Goal: Task Accomplishment & Management: Complete application form

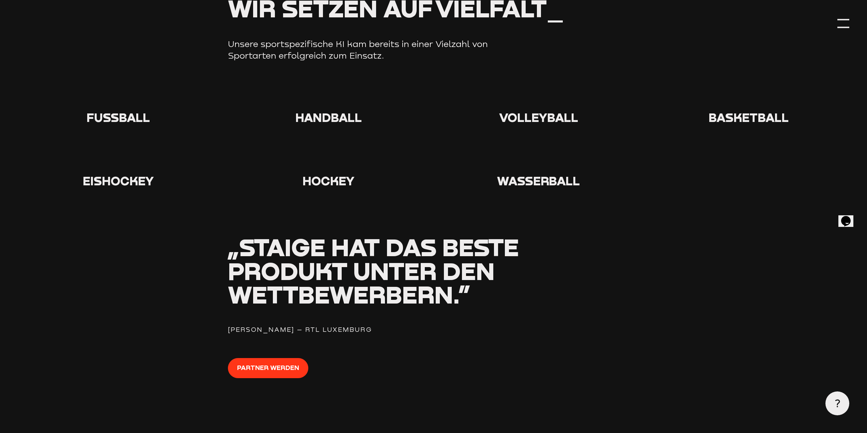
scroll to position [886, 0]
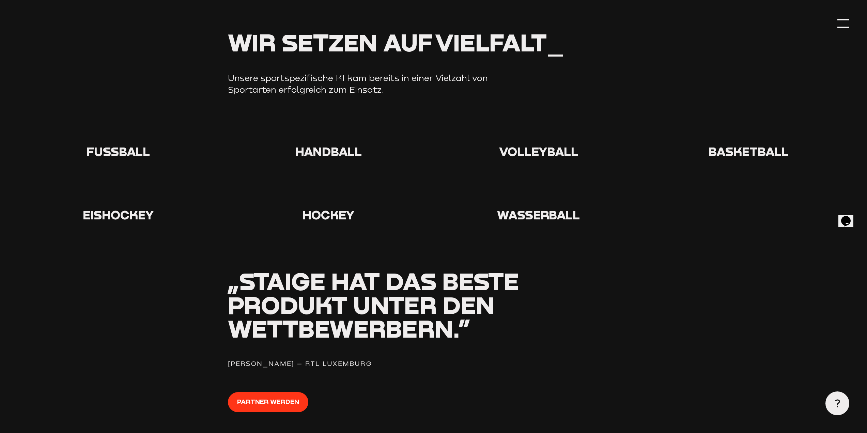
click at [120, 152] on span "Fußball" at bounding box center [118, 151] width 63 height 15
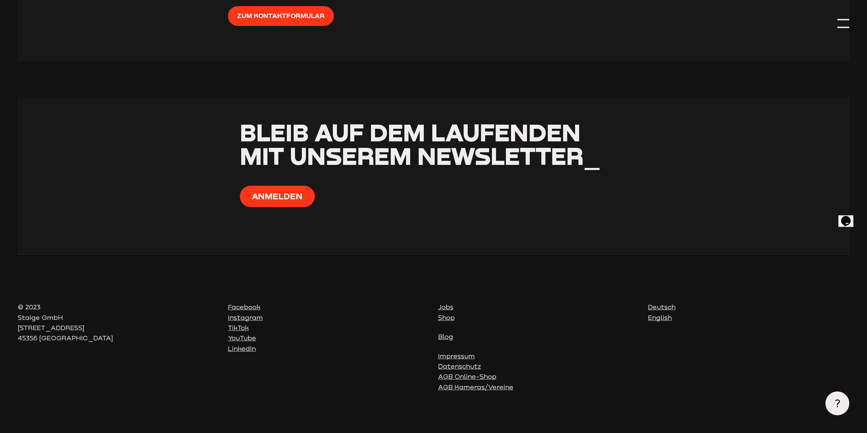
scroll to position [3048, 0]
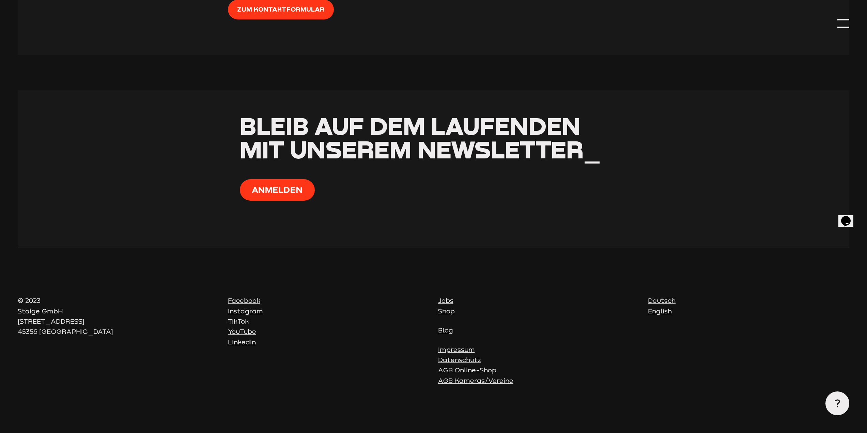
click at [127, 167] on section "Bleib auf dem Laufenden mit unserem Newsletter_ Anmelden" at bounding box center [434, 168] width 832 height 157
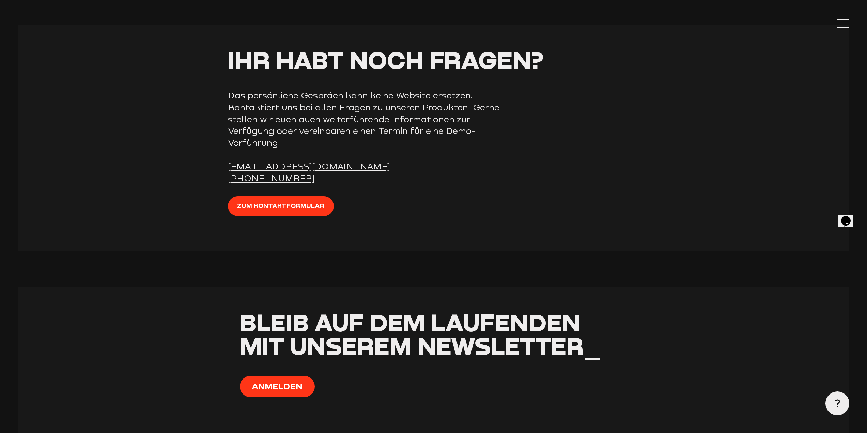
scroll to position [2809, 0]
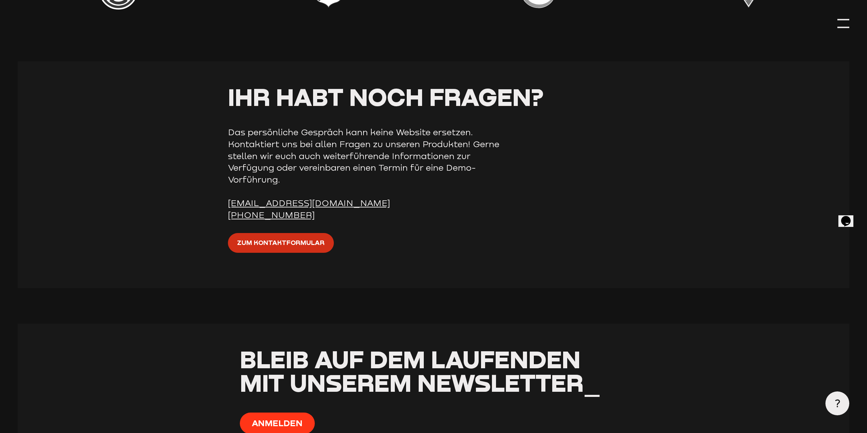
click at [254, 253] on link "Zum Kontaktformular" at bounding box center [281, 243] width 106 height 20
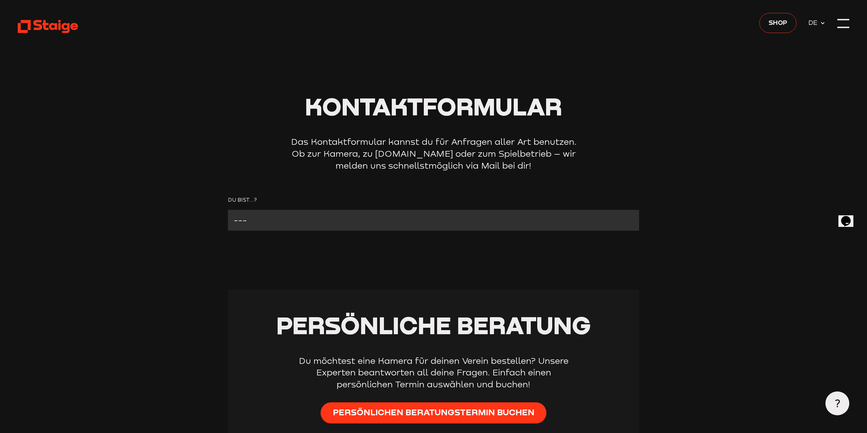
click at [315, 220] on select "--- Verein mit Kamera Verein ohne Kamera Fan Andere" at bounding box center [433, 220] width 411 height 21
select select "Verein ohne Kamera"
click at [228, 210] on select "--- Verein mit Kamera Verein ohne Kamera Fan Andere" at bounding box center [433, 220] width 411 height 21
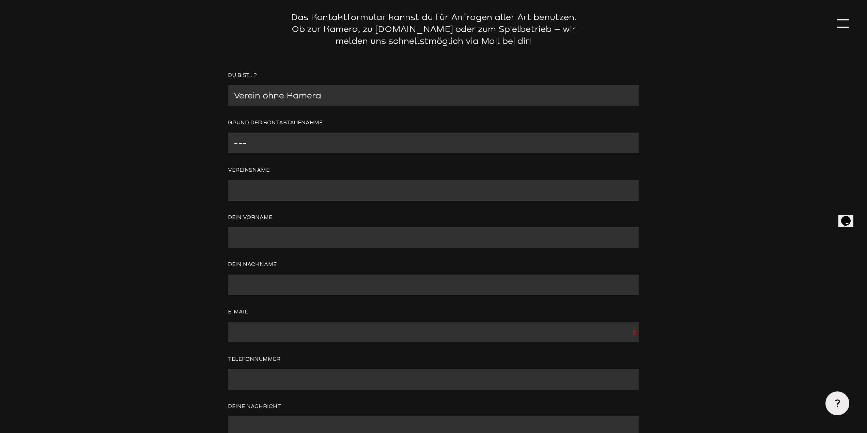
scroll to position [136, 0]
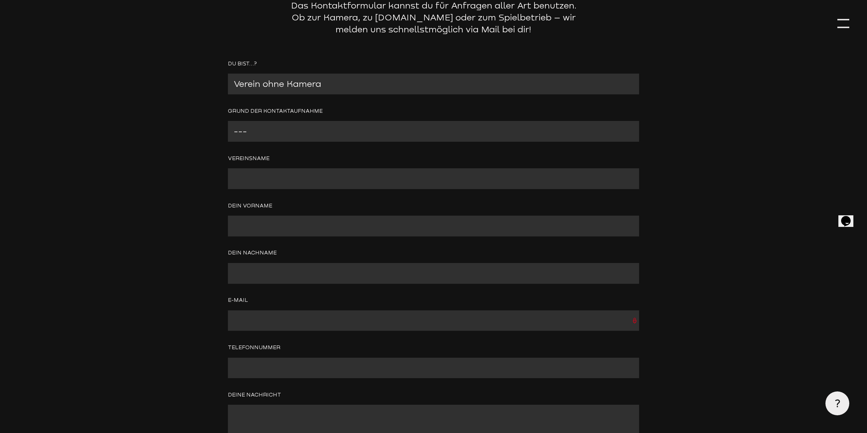
click at [261, 126] on select "--- Wir interessieren uns für eine Kamera Wir brauchen mehr Informationen zu St…" at bounding box center [433, 131] width 411 height 21
select select "Wir interessieren uns für eine Kamera"
click at [228, 121] on select "--- Wir interessieren uns für eine Kamera Wir brauchen mehr Informationen zu St…" at bounding box center [433, 131] width 411 height 21
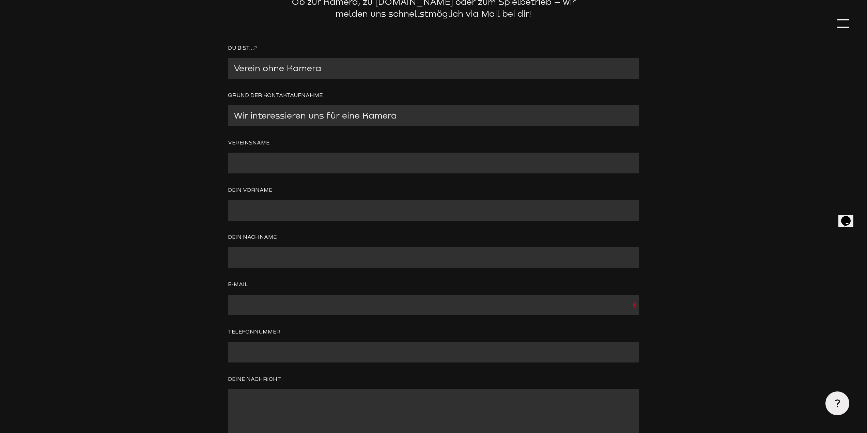
scroll to position [204, 0]
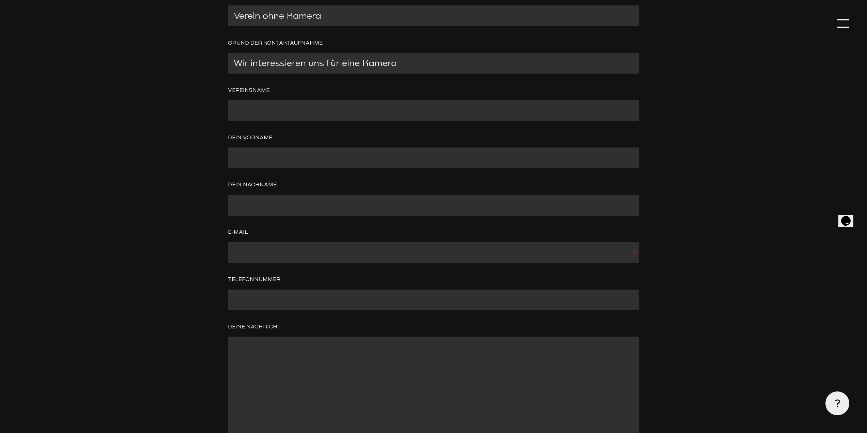
click at [265, 112] on input "Contact form" at bounding box center [433, 110] width 411 height 21
type input "SF Gellendorf"
type input "Robin"
type input "Gäbelein"
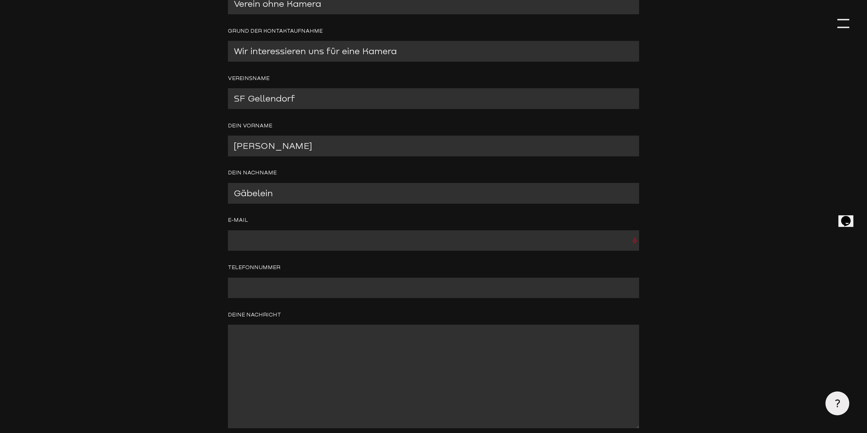
type input "R.Gaebelein@gmx.de"
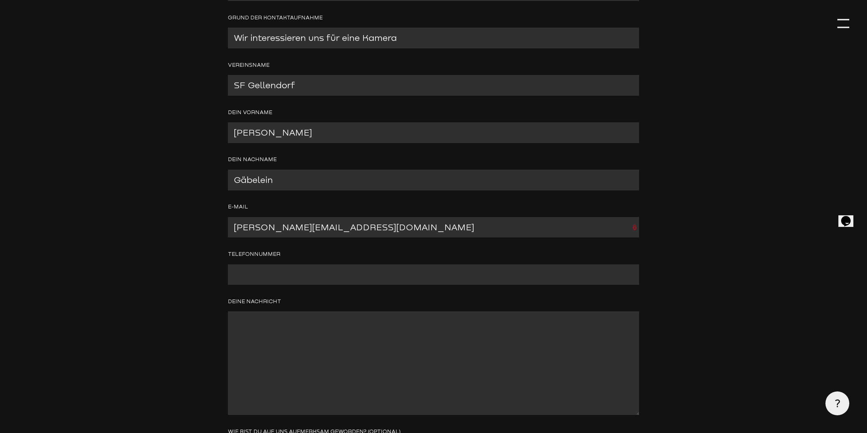
scroll to position [307, 0]
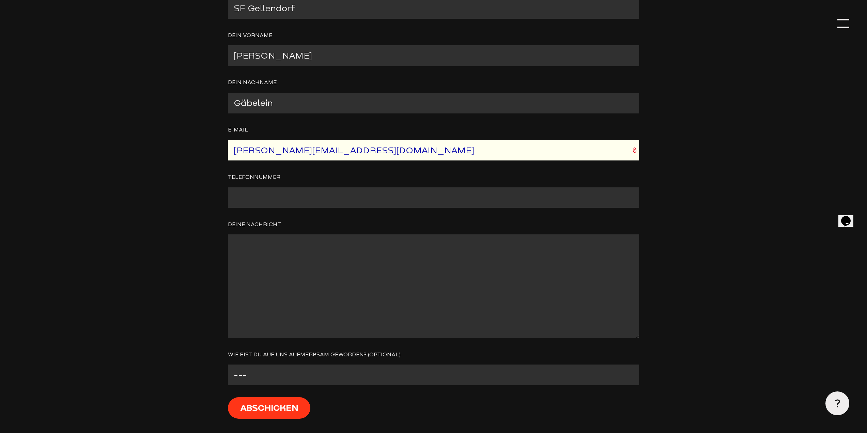
click at [256, 189] on input "Contact form" at bounding box center [433, 197] width 411 height 21
type input "01623736431"
click at [297, 264] on textarea "Contact form" at bounding box center [433, 286] width 411 height 104
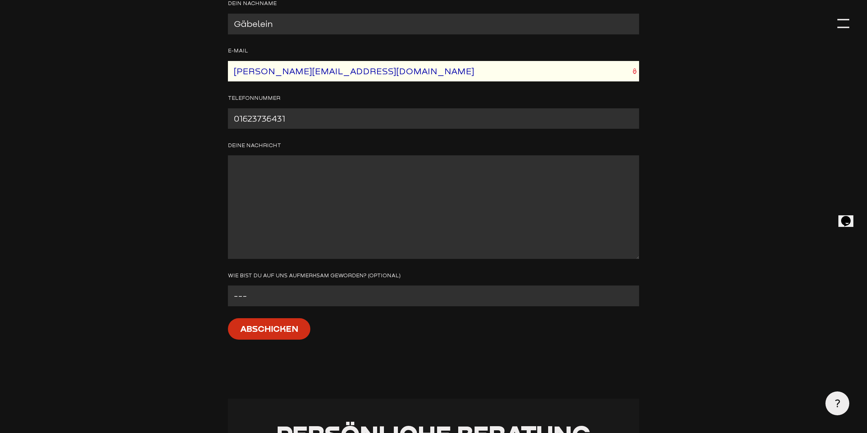
scroll to position [409, 0]
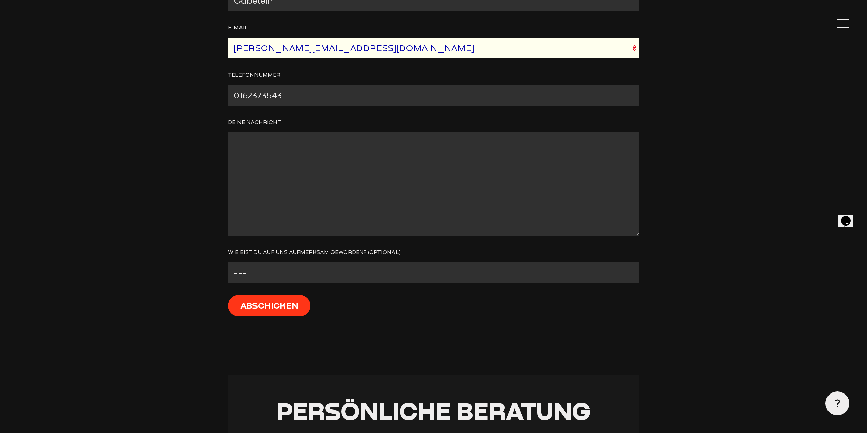
click at [254, 273] on select "--- Facebook Instagram Google Linkedin E-Mail Anderer Verein Sonstige" at bounding box center [433, 272] width 411 height 21
click at [228, 264] on select "--- Facebook Instagram Google Linkedin E-Mail Anderer Verein Sonstige" at bounding box center [433, 272] width 411 height 21
click at [259, 275] on select "--- Facebook Instagram Google Linkedin E-Mail Anderer Verein Sonstige" at bounding box center [433, 272] width 411 height 21
select select "Anderer Verein"
click at [228, 264] on select "--- Facebook Instagram Google Linkedin E-Mail Anderer Verein Sonstige" at bounding box center [433, 272] width 411 height 21
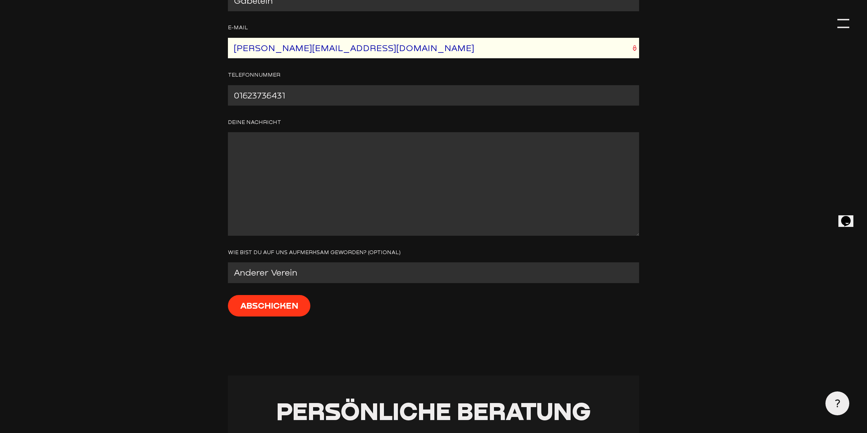
click at [297, 141] on textarea "Contact form" at bounding box center [433, 184] width 411 height 104
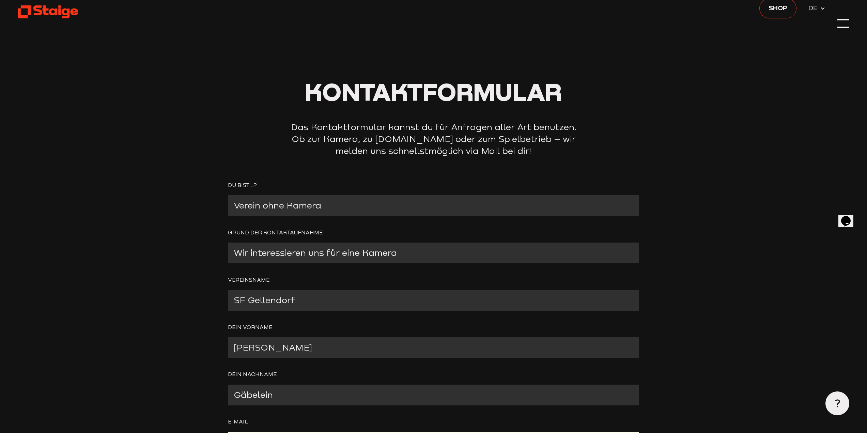
scroll to position [68, 0]
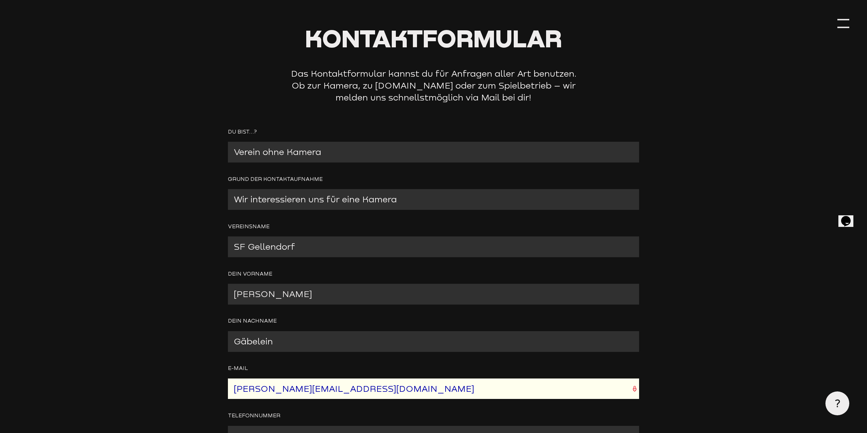
click at [279, 202] on select "--- Wir interessieren uns für eine Kamera Wir brauchen mehr Informationen zu St…" at bounding box center [433, 199] width 411 height 21
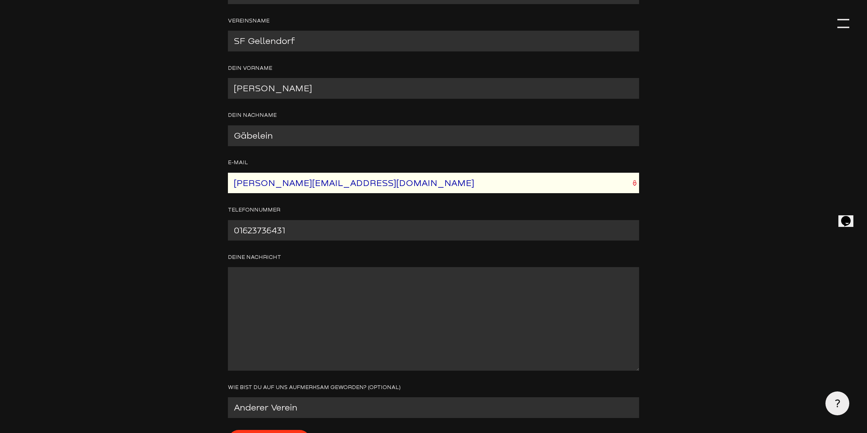
scroll to position [307, 0]
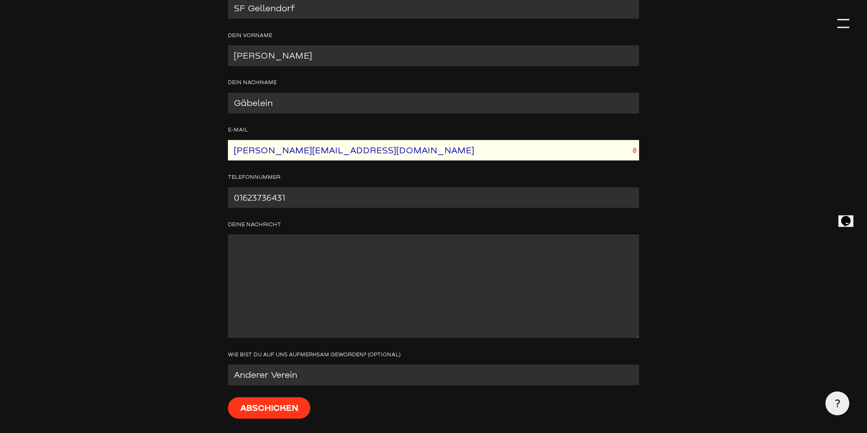
click at [267, 268] on textarea "Contact form" at bounding box center [433, 286] width 411 height 104
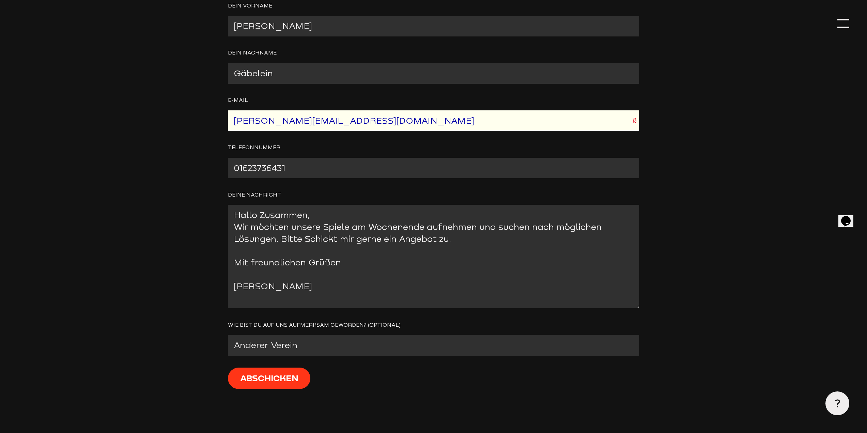
scroll to position [443, 0]
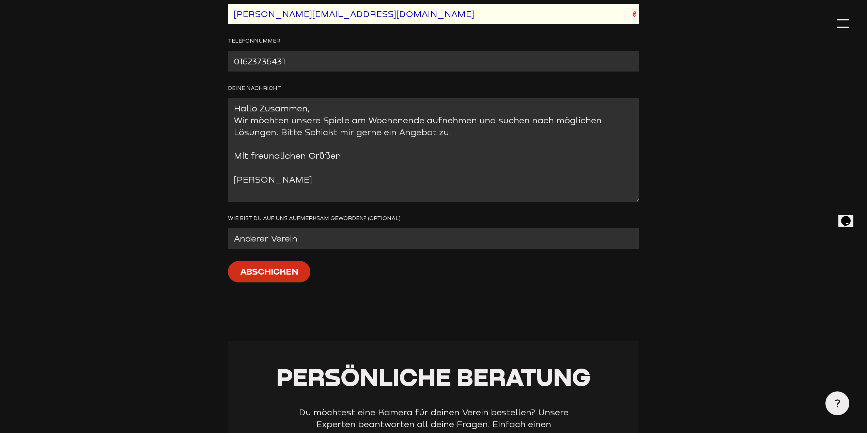
type textarea "Hallo Zusammen, Wir möchten unsere Spiele am Wochenende aufnehmen und suchen na…"
click at [264, 272] on input "Abschicken" at bounding box center [269, 271] width 82 height 21
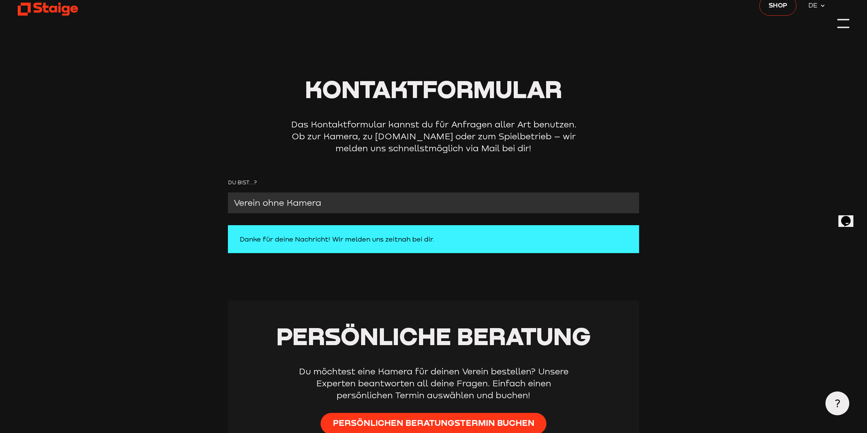
scroll to position [0, 0]
